Goal: Information Seeking & Learning: Find specific fact

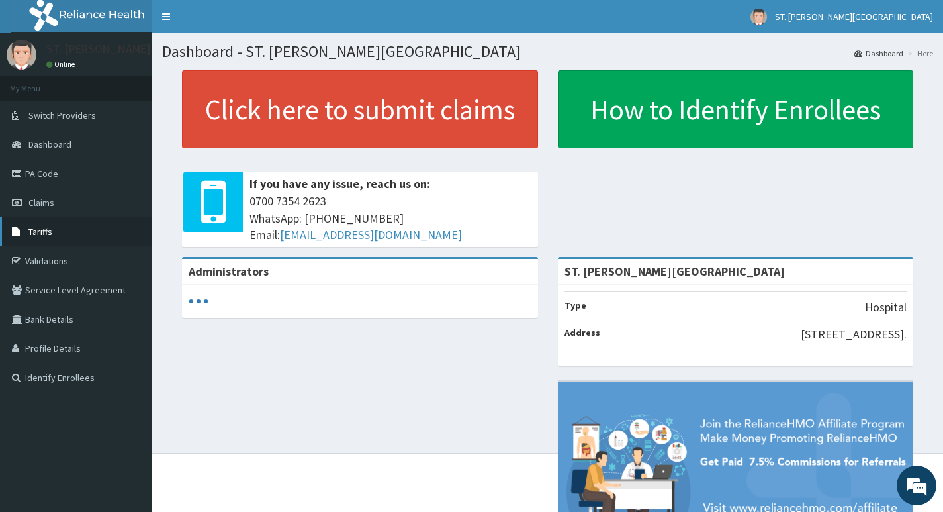
click at [55, 228] on link "Tariffs" at bounding box center [76, 231] width 152 height 29
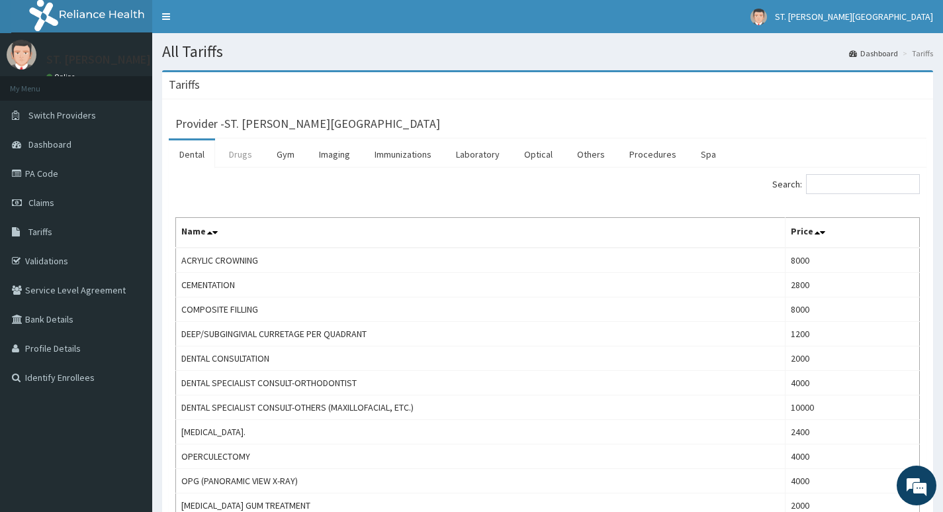
click at [240, 156] on link "Drugs" at bounding box center [240, 154] width 44 height 28
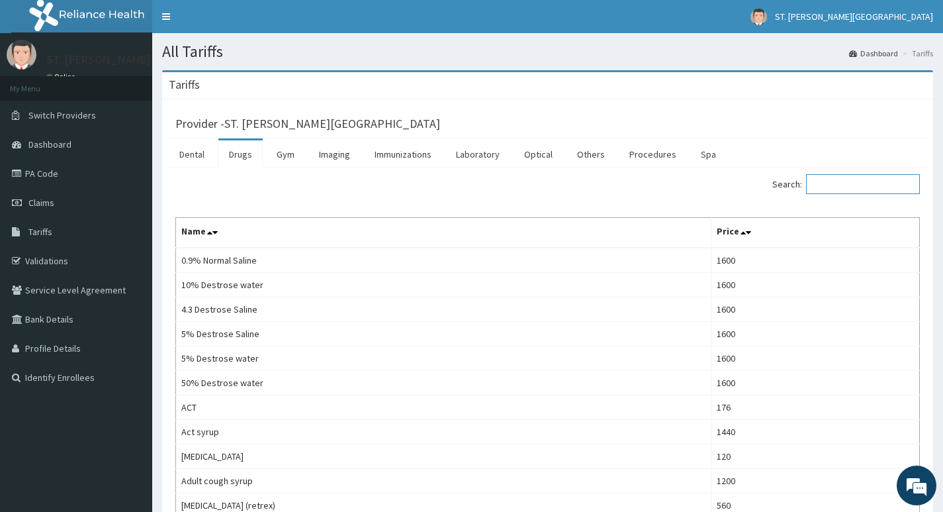
click at [873, 191] on input "Search:" at bounding box center [863, 184] width 114 height 20
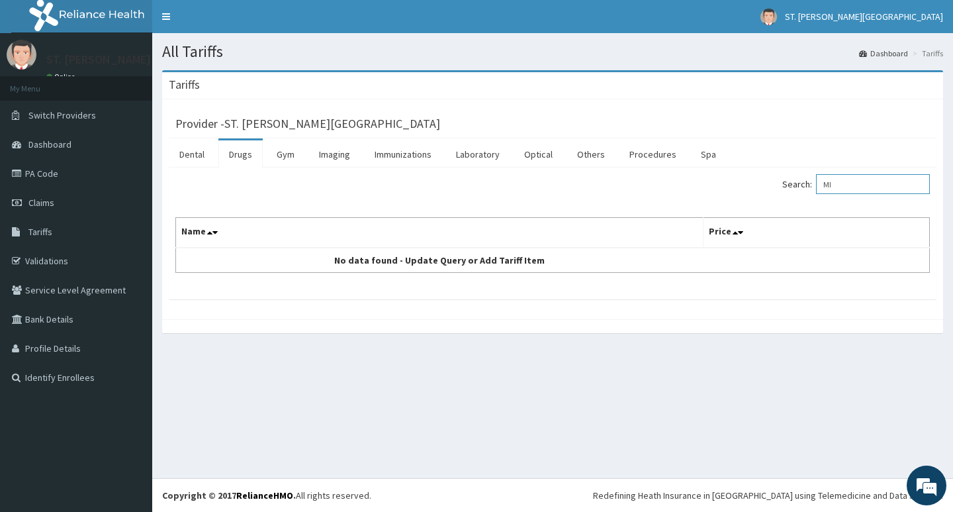
type input "M"
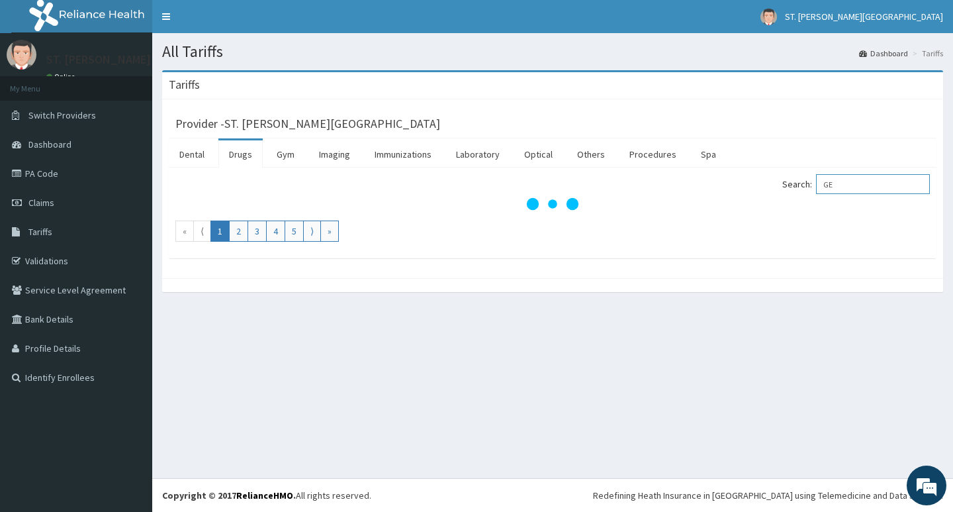
type input "G"
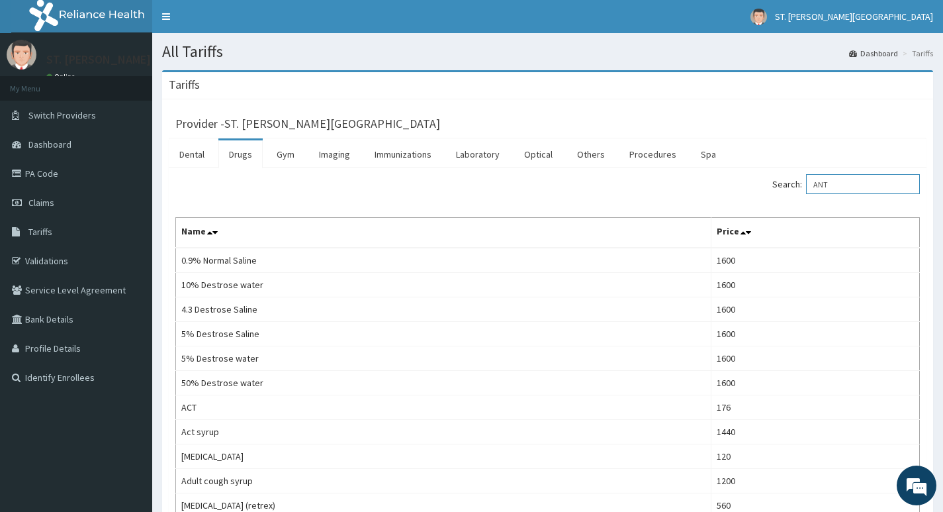
type input "ANTA"
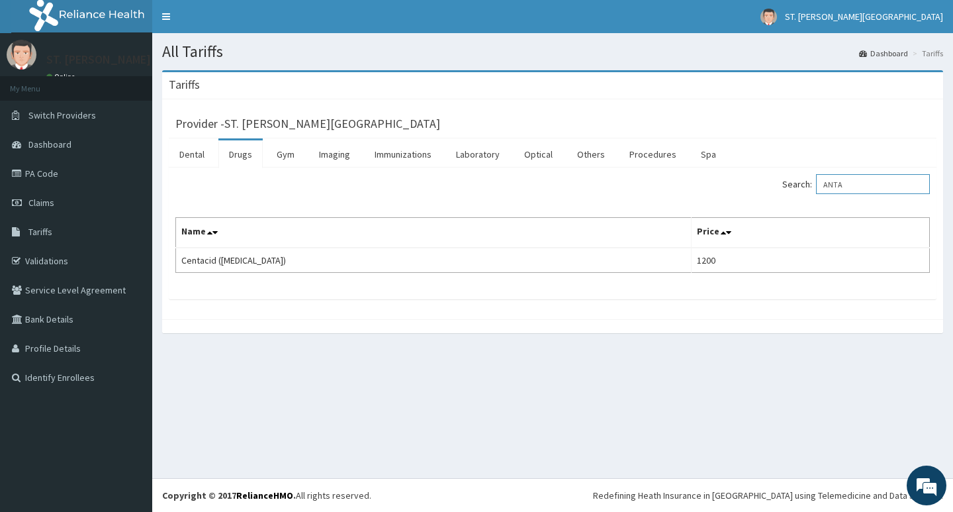
drag, startPoint x: 861, startPoint y: 189, endPoint x: 819, endPoint y: 194, distance: 42.0
click at [819, 194] on label "Search: ANTA" at bounding box center [856, 184] width 148 height 20
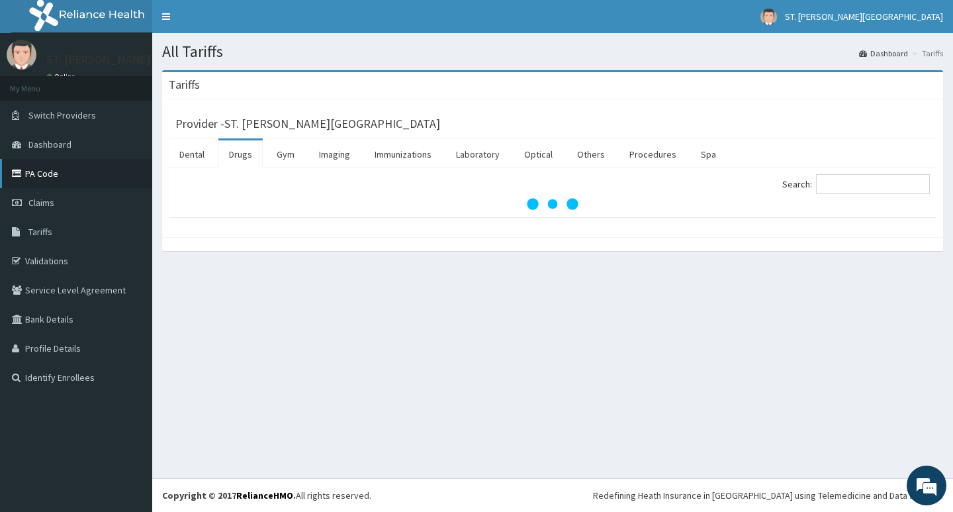
click at [36, 175] on link "PA Code" at bounding box center [76, 173] width 152 height 29
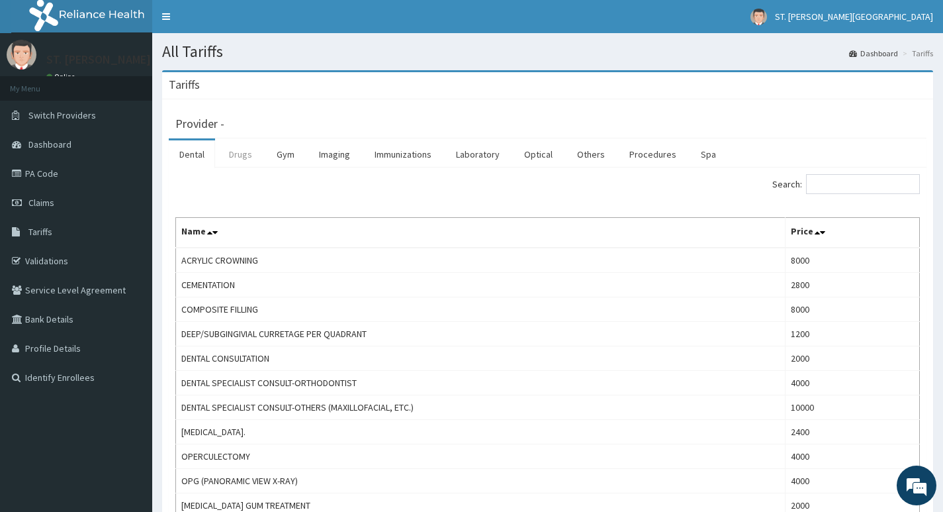
click at [231, 154] on link "Drugs" at bounding box center [240, 154] width 44 height 28
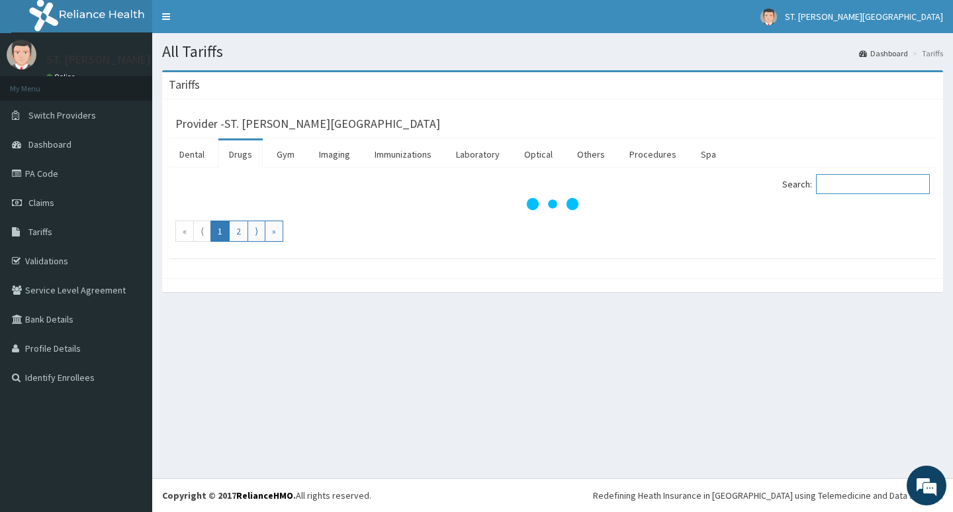
click at [836, 183] on input "Search:" at bounding box center [873, 184] width 114 height 20
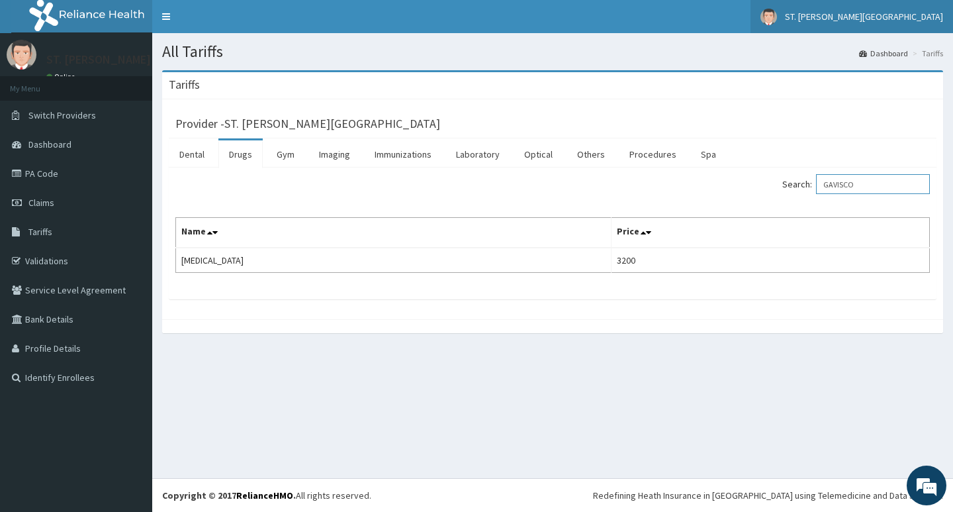
type input "GAVISCO"
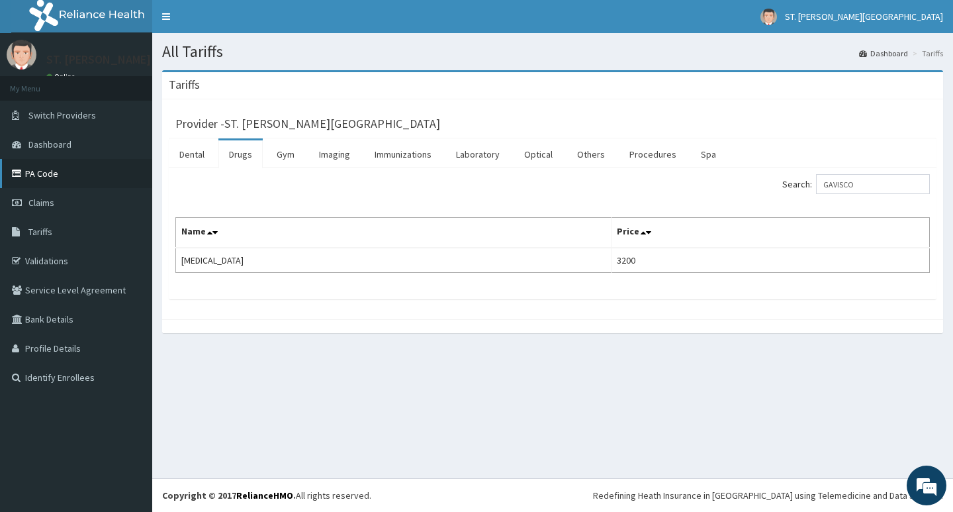
click at [60, 177] on link "PA Code" at bounding box center [76, 173] width 152 height 29
